Goal: Task Accomplishment & Management: Use online tool/utility

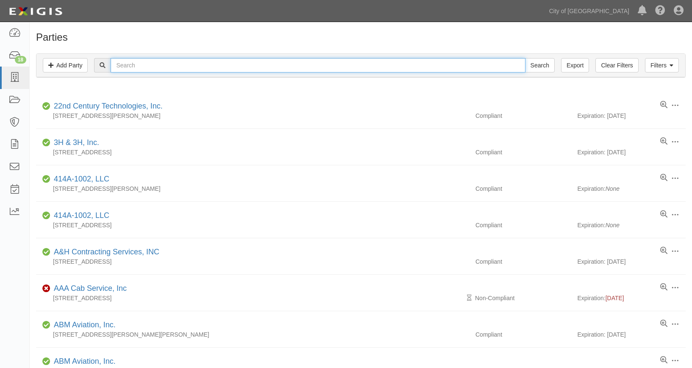
click at [160, 65] on input "text" at bounding box center [318, 65] width 415 height 14
type input "RS WARBIRDS"
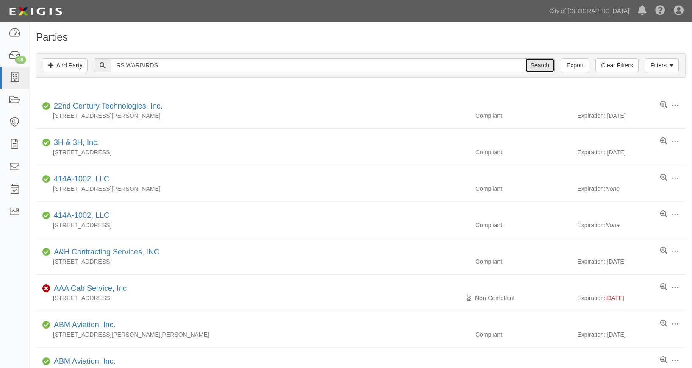
click at [539, 67] on input "Search" at bounding box center [540, 65] width 30 height 14
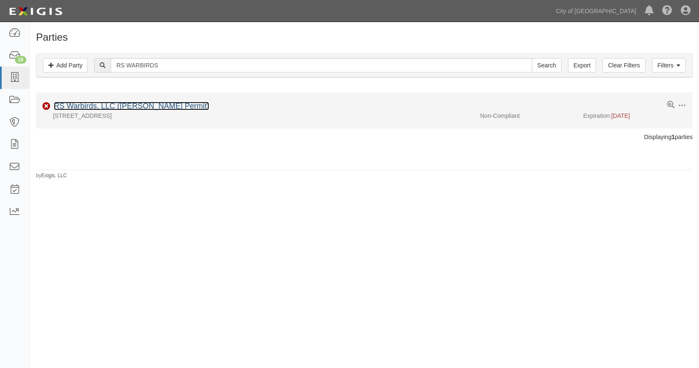
click at [153, 103] on link "RS Warbirds, LLC ([PERSON_NAME] Permit)" at bounding box center [131, 106] width 155 height 8
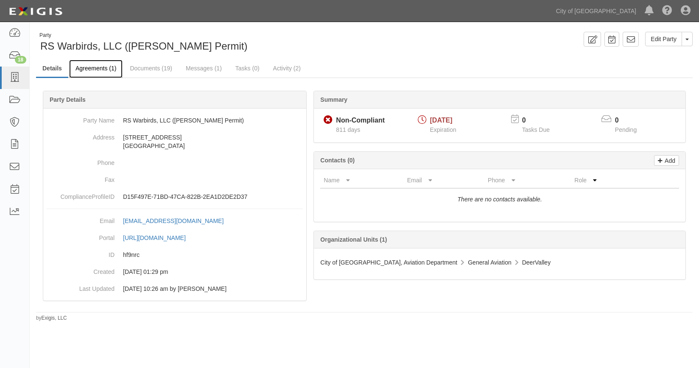
click at [90, 69] on link "Agreements (1)" at bounding box center [95, 69] width 53 height 18
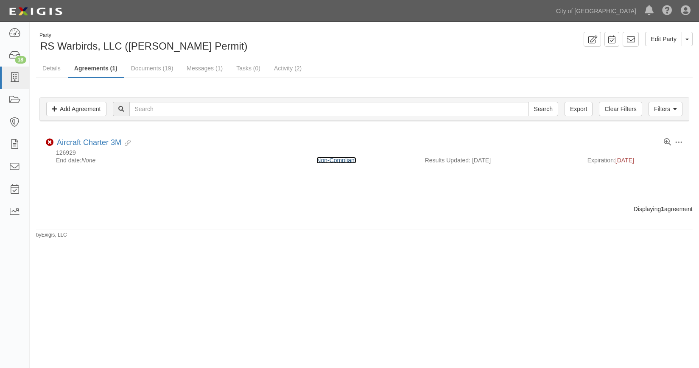
click at [343, 162] on link "Non-Compliant" at bounding box center [335, 160] width 39 height 7
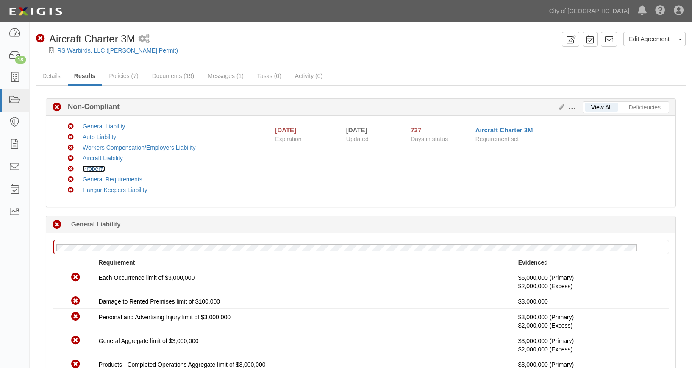
click at [100, 170] on link "Property" at bounding box center [94, 168] width 22 height 7
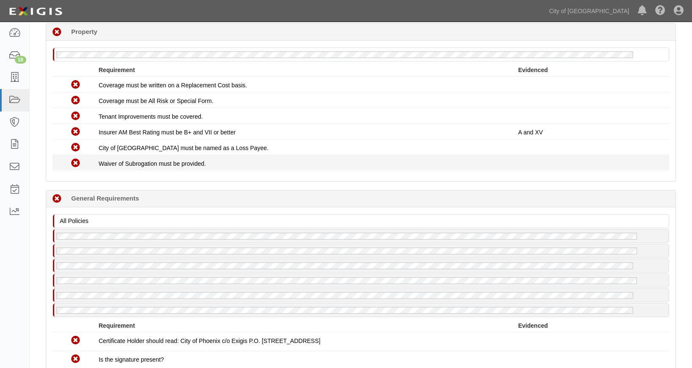
click at [76, 162] on icon at bounding box center [75, 163] width 9 height 9
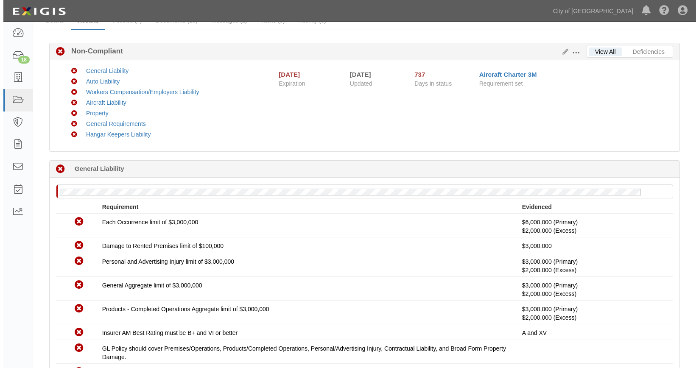
scroll to position [0, 0]
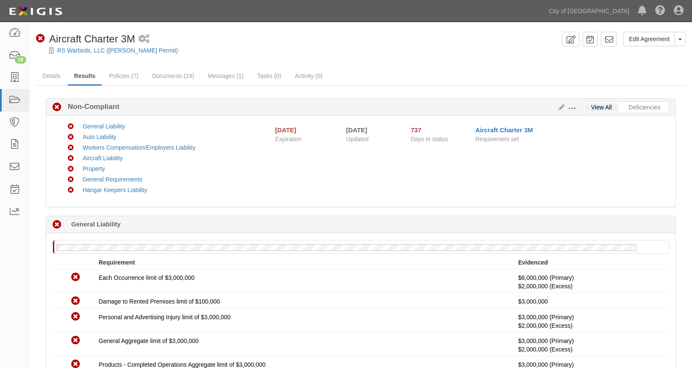
click at [574, 109] on span at bounding box center [573, 109] width 8 height 8
click at [599, 102] on link "Edit Requirements" at bounding box center [611, 106] width 67 height 15
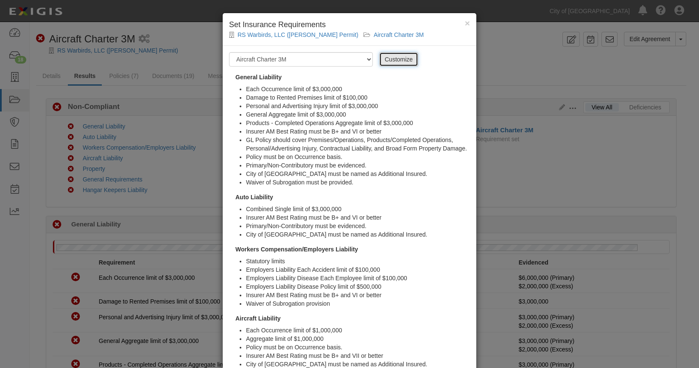
click at [388, 59] on link "Customize" at bounding box center [398, 59] width 39 height 14
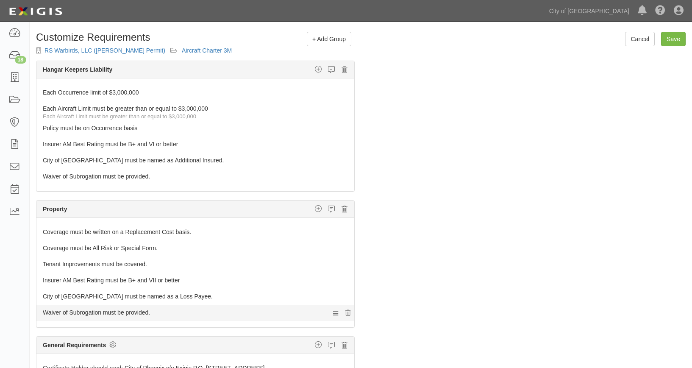
scroll to position [598, 0]
click at [346, 312] on icon at bounding box center [348, 312] width 5 height 6
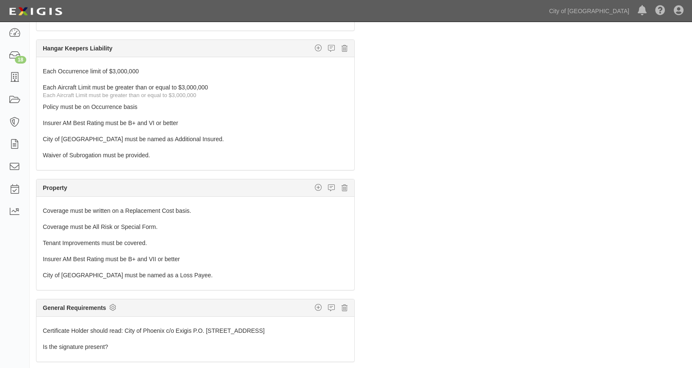
scroll to position [0, 0]
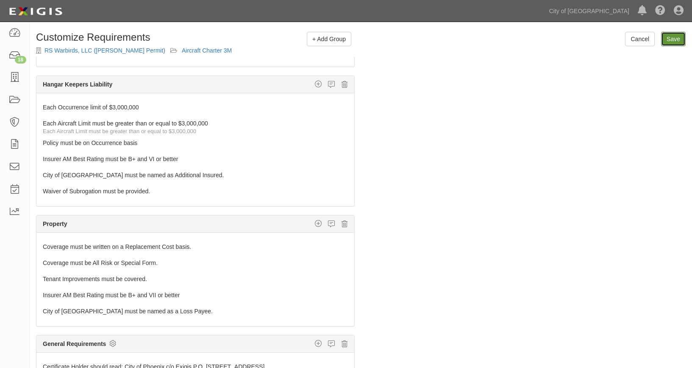
click at [672, 36] on input "Save" at bounding box center [673, 39] width 25 height 14
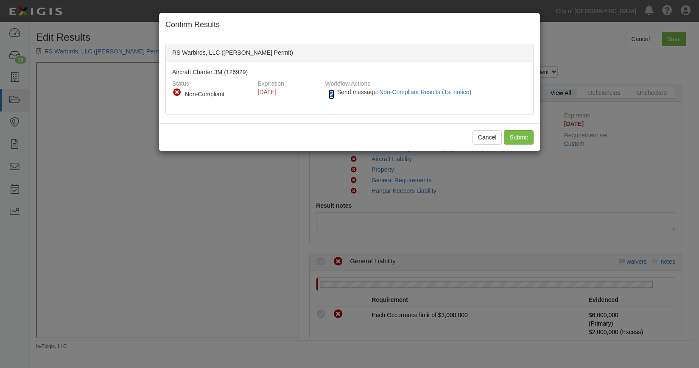
click at [331, 93] on input "Send message: Non-Compliant Results (1st notice)" at bounding box center [332, 94] width 6 height 10
checkbox input "false"
click at [521, 136] on input "Submit" at bounding box center [519, 137] width 30 height 14
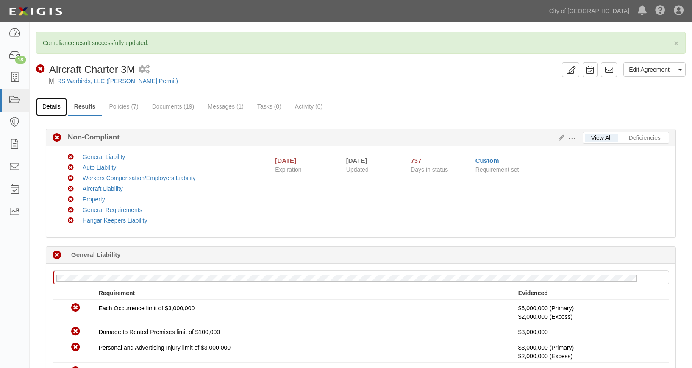
click at [50, 105] on link "Details" at bounding box center [51, 107] width 31 height 18
